Goal: Navigation & Orientation: Find specific page/section

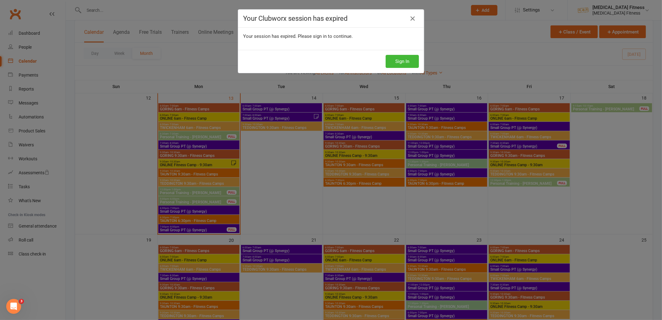
click at [404, 50] on div "Sign In" at bounding box center [331, 61] width 186 height 23
click at [404, 58] on button "Sign In" at bounding box center [401, 61] width 33 height 13
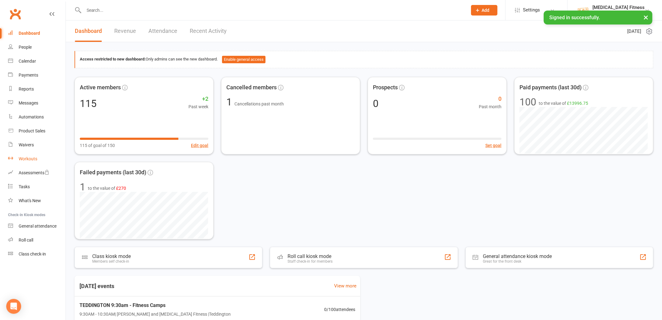
click at [21, 154] on link "Workouts" at bounding box center [36, 159] width 57 height 14
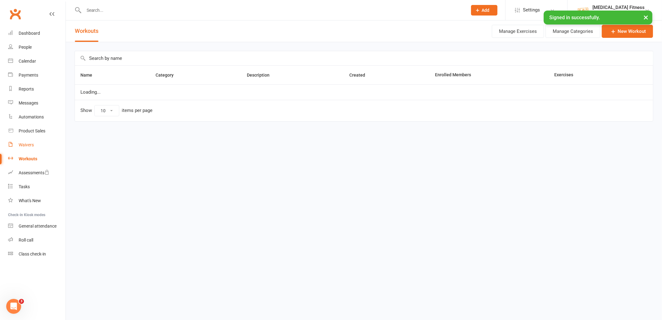
click at [22, 146] on div "Waivers" at bounding box center [26, 144] width 15 height 5
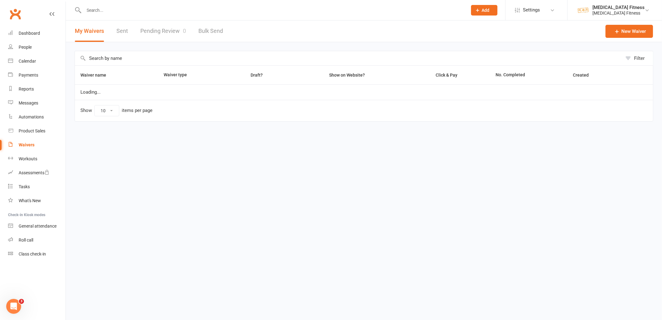
select select "100"
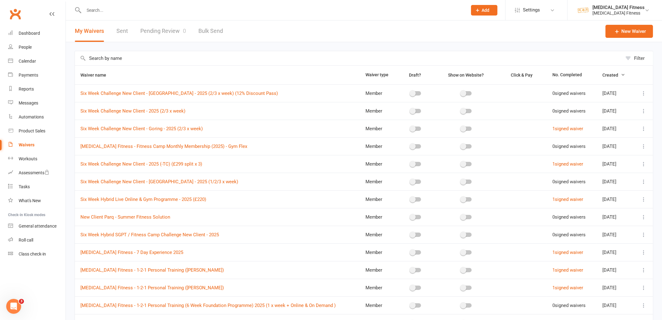
click at [642, 92] on icon at bounding box center [643, 93] width 6 height 6
click at [593, 128] on link "Copy external link to clipboard" at bounding box center [610, 130] width 73 height 12
click at [34, 61] on div "Calendar" at bounding box center [27, 61] width 17 height 5
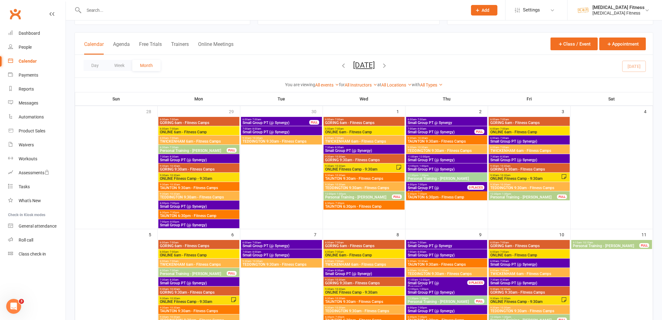
scroll to position [26, 0]
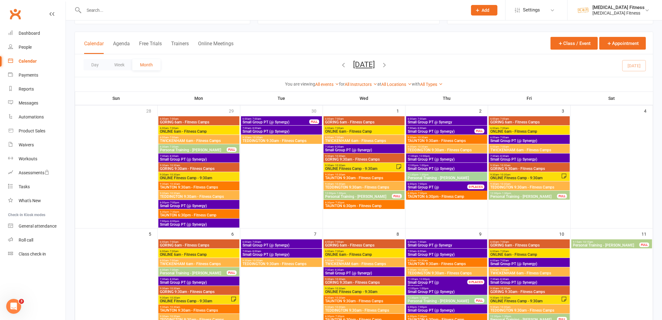
click at [359, 177] on span "TAUNTON 9:30am - Fitness Camps" at bounding box center [364, 178] width 79 height 4
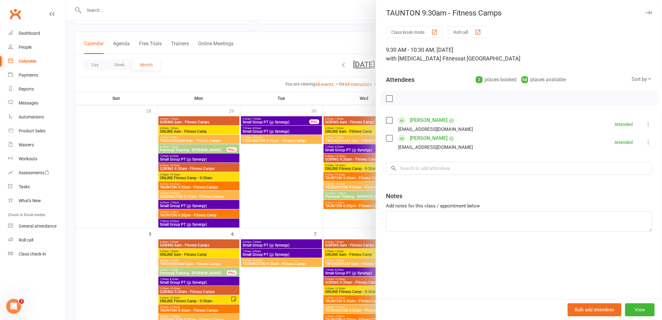
click at [650, 13] on icon "button" at bounding box center [648, 13] width 7 height 4
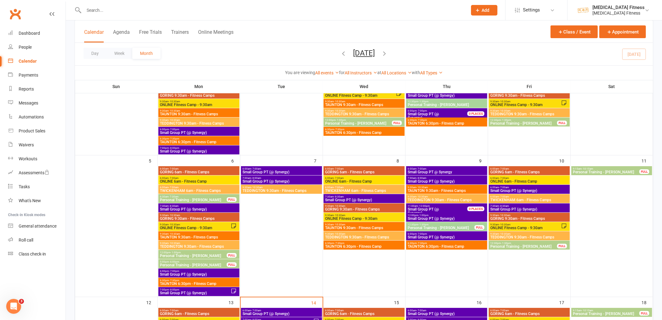
scroll to position [132, 0]
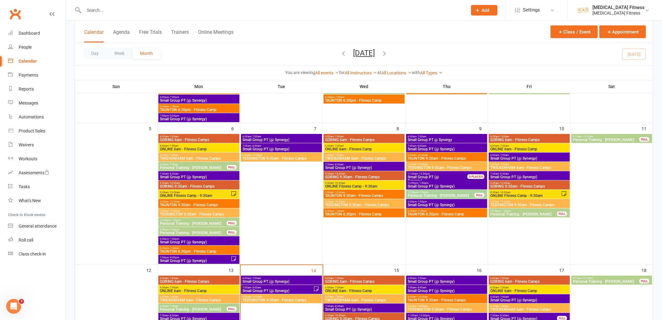
click at [371, 194] on span "TAUNTON 9:30am - Fitness Camps" at bounding box center [364, 196] width 79 height 4
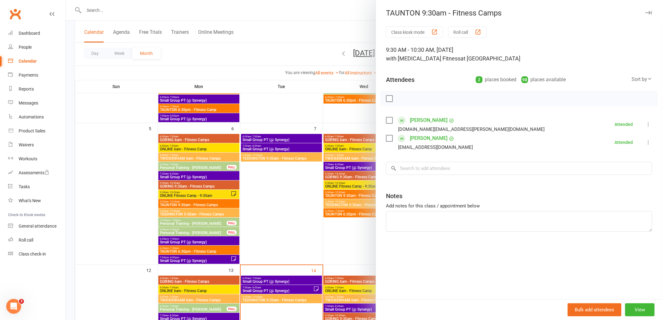
click at [647, 14] on icon "button" at bounding box center [648, 13] width 7 height 4
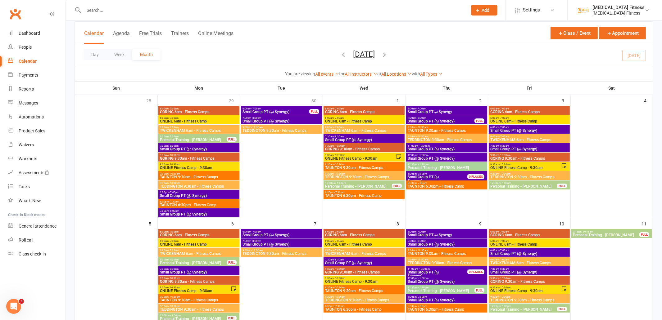
scroll to position [0, 0]
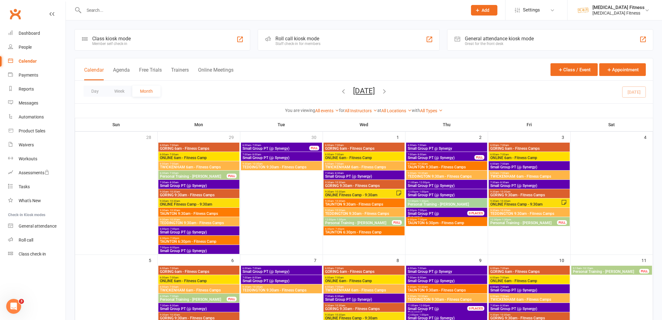
click at [340, 91] on icon "button" at bounding box center [343, 91] width 7 height 7
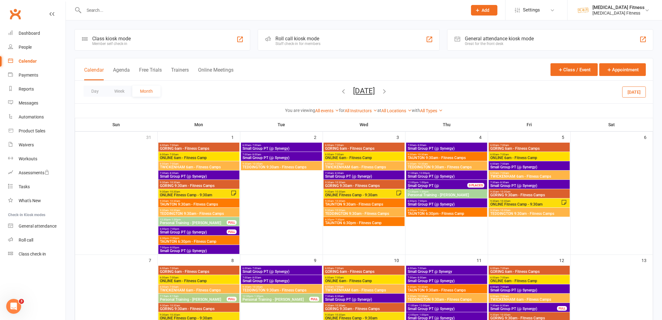
click at [365, 203] on span "TAUNTON 9:30am - Fitness Camps" at bounding box center [364, 205] width 79 height 4
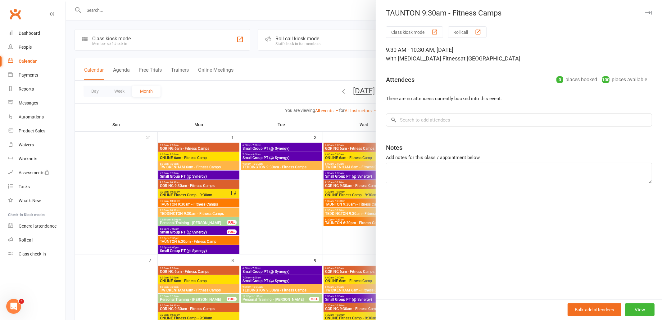
click at [650, 11] on icon "button" at bounding box center [648, 13] width 7 height 4
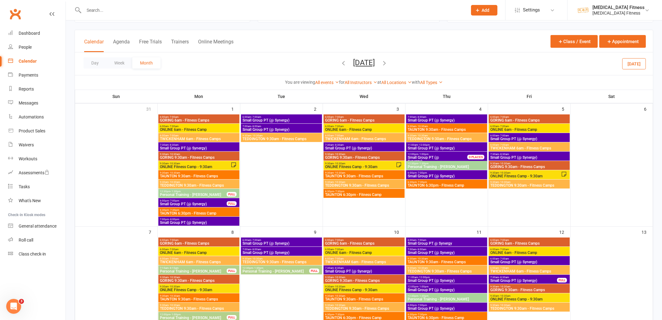
scroll to position [29, 0]
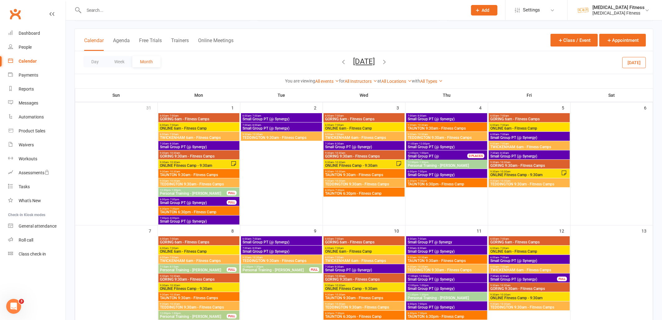
click at [352, 296] on span "TAUNTON 9:30am - Fitness Camps" at bounding box center [364, 298] width 79 height 4
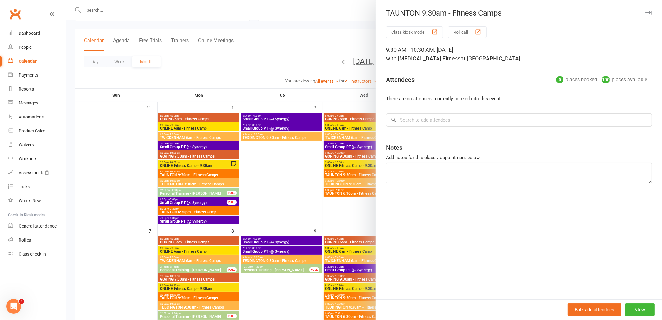
click at [648, 13] on icon "button" at bounding box center [648, 13] width 7 height 4
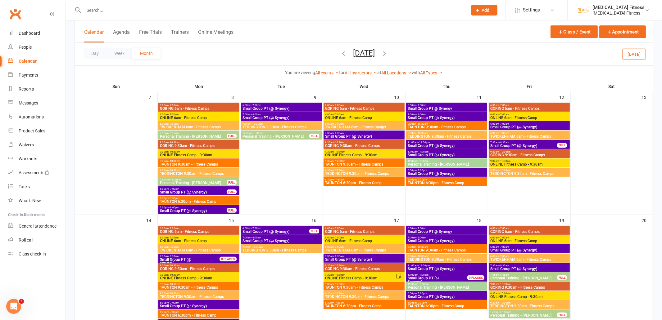
scroll to position [164, 0]
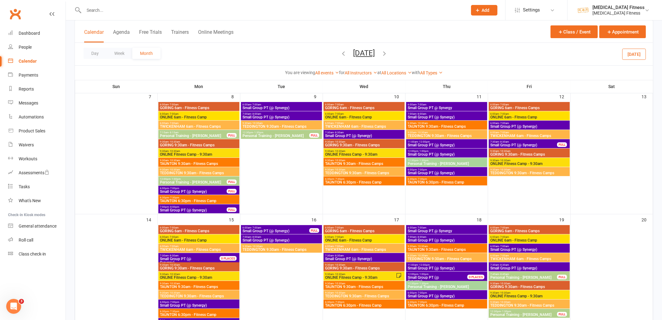
click at [358, 286] on span "TAUNTON 9:30am - Fitness Camps" at bounding box center [364, 287] width 79 height 4
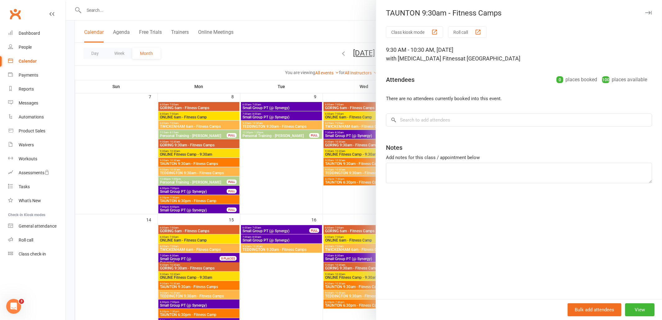
click at [649, 11] on icon "button" at bounding box center [648, 13] width 7 height 4
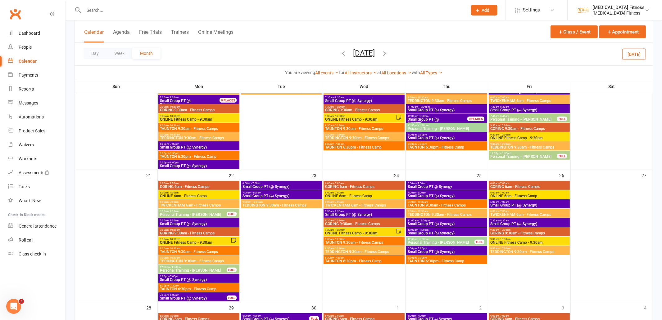
scroll to position [340, 0]
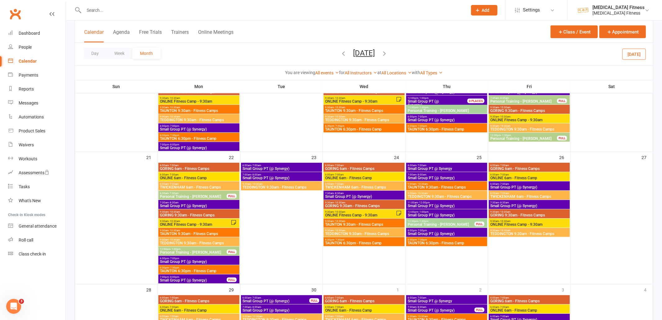
click at [356, 224] on span "TAUNTON 9:30am - Fitness Camps" at bounding box center [364, 225] width 79 height 4
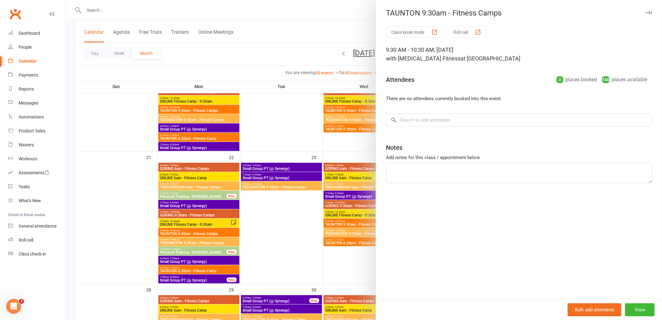
click at [651, 11] on button "button" at bounding box center [647, 12] width 7 height 7
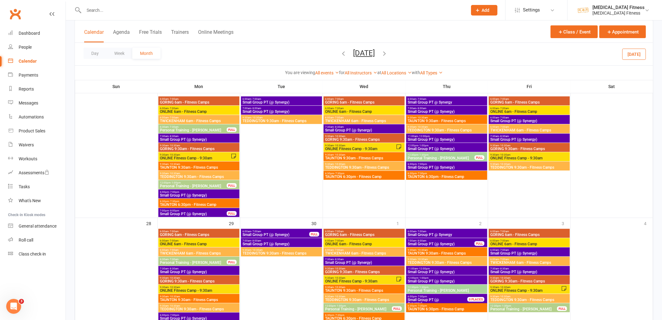
scroll to position [541, 0]
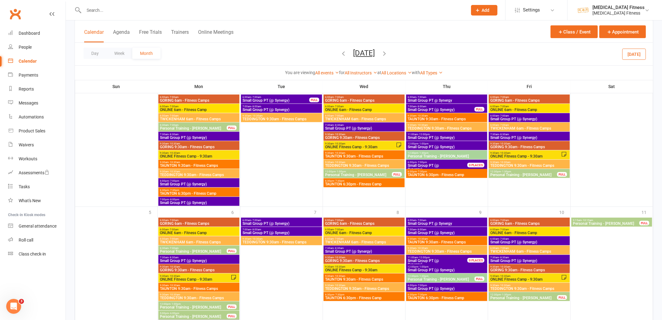
click at [376, 155] on span "TAUNTON 9:30am - Fitness Camps" at bounding box center [364, 157] width 79 height 4
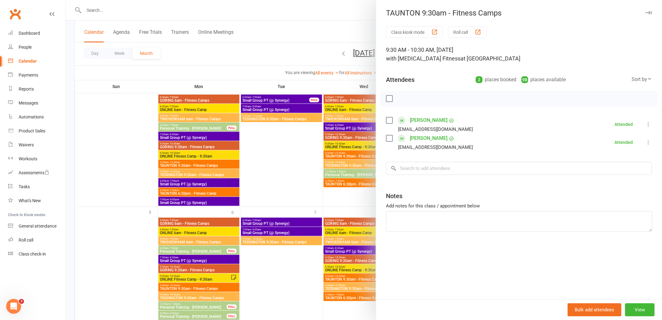
click at [648, 12] on icon "button" at bounding box center [648, 13] width 7 height 4
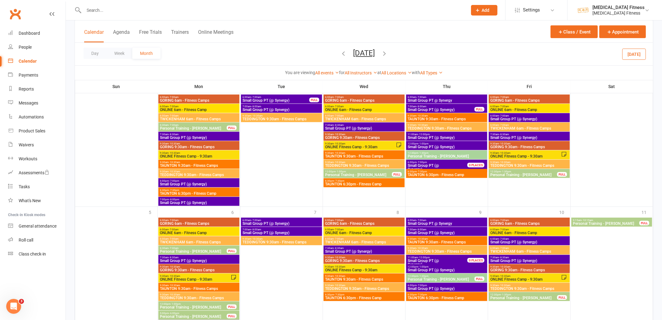
click at [360, 278] on span "TAUNTON 9:30am - Fitness Camps" at bounding box center [364, 280] width 79 height 4
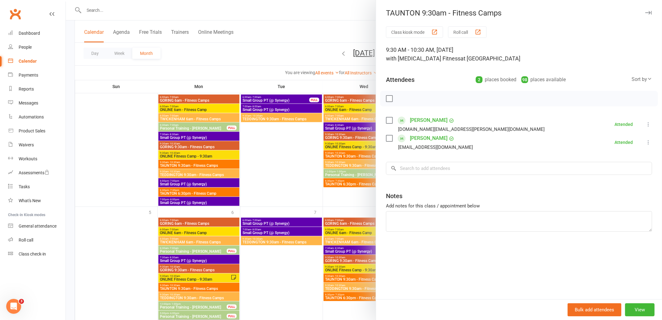
click at [650, 11] on icon "button" at bounding box center [648, 13] width 7 height 4
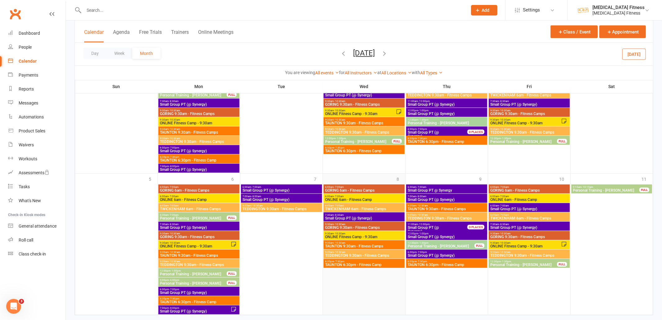
scroll to position [587, 0]
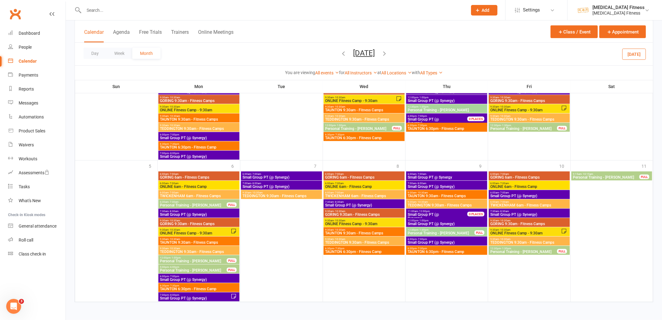
click at [388, 50] on icon "button" at bounding box center [384, 53] width 7 height 7
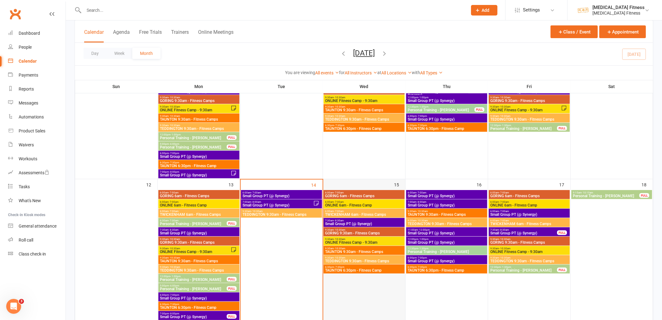
scroll to position [219, 0]
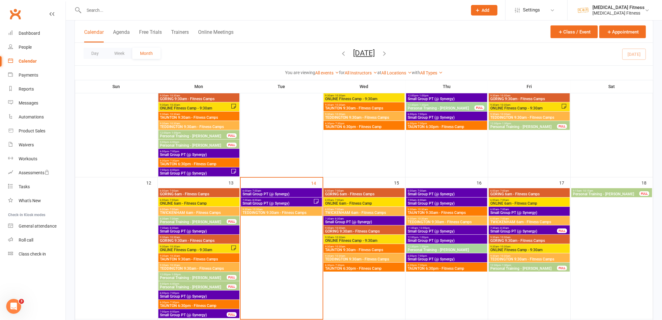
click at [365, 248] on span "TAUNTON 9:30am - Fitness Camps" at bounding box center [364, 250] width 79 height 4
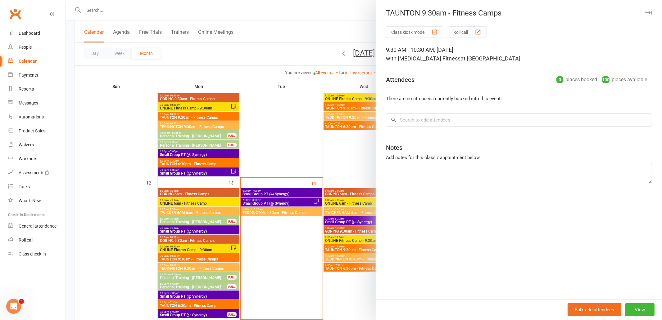
click at [646, 13] on icon "button" at bounding box center [648, 13] width 7 height 4
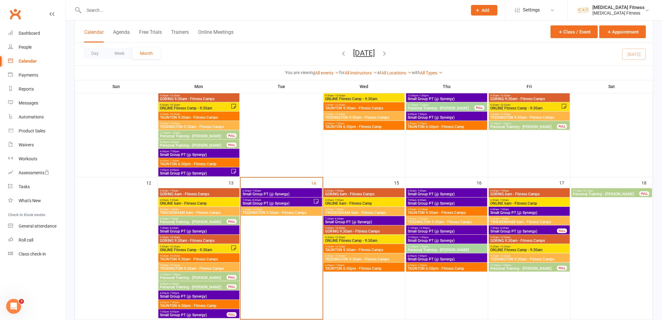
click at [294, 211] on span "TEDDINGTON 9:30am - Fitness Camps" at bounding box center [281, 213] width 79 height 4
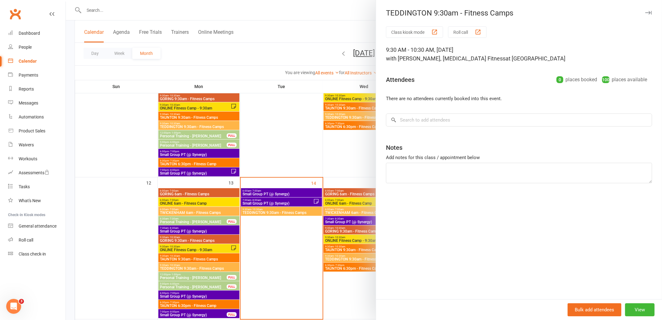
click at [648, 11] on icon "button" at bounding box center [648, 13] width 7 height 4
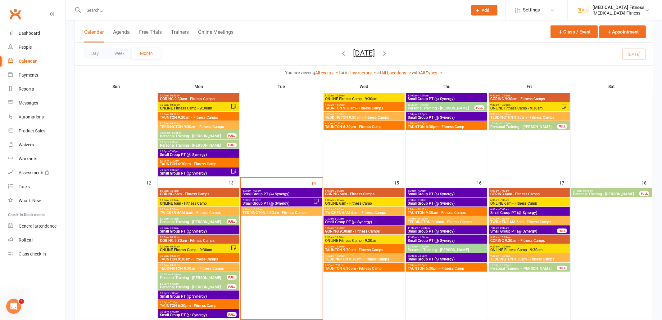
click at [182, 267] on span "TEDDINGTON 9:30am - Fitness Camps" at bounding box center [199, 269] width 79 height 4
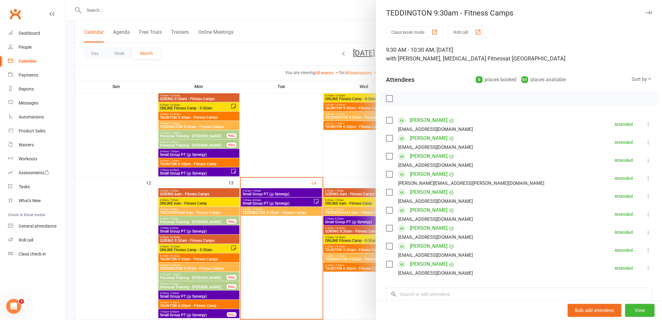
click at [648, 13] on icon "button" at bounding box center [648, 13] width 7 height 4
